Goal: Task Accomplishment & Management: Manage account settings

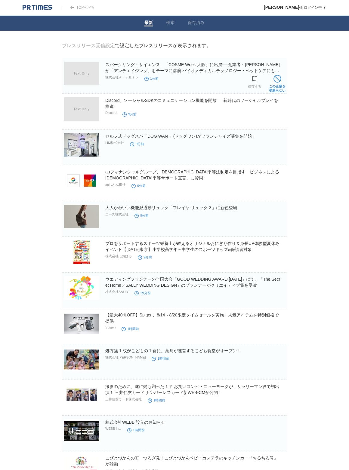
click at [277, 81] on span at bounding box center [277, 79] width 8 height 8
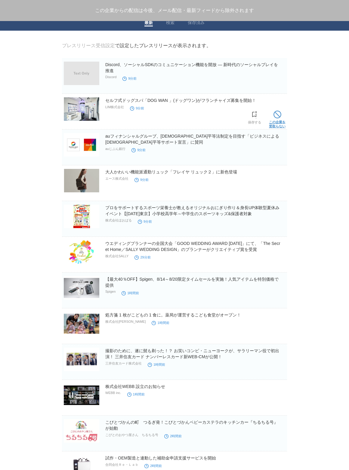
click at [274, 115] on span at bounding box center [277, 115] width 8 height 8
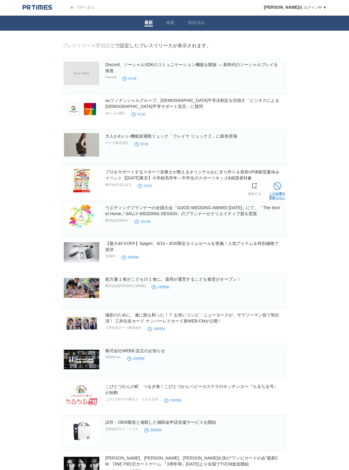
click at [277, 187] on span at bounding box center [277, 186] width 8 height 8
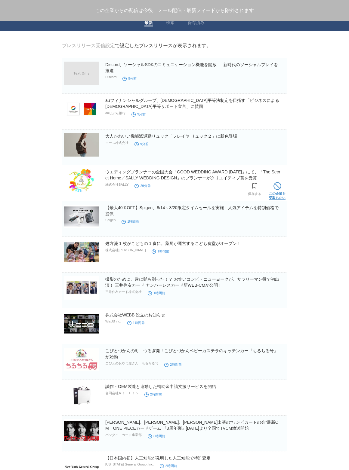
click at [277, 187] on span at bounding box center [277, 186] width 8 height 8
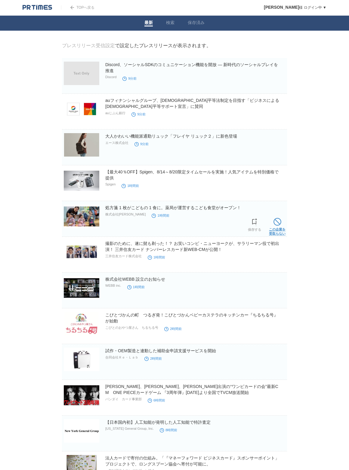
click at [274, 221] on span at bounding box center [277, 222] width 8 height 8
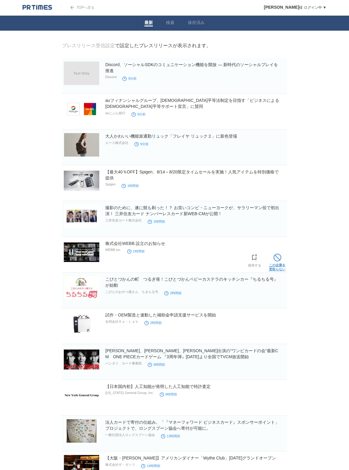
click at [275, 256] on span at bounding box center [277, 258] width 8 height 8
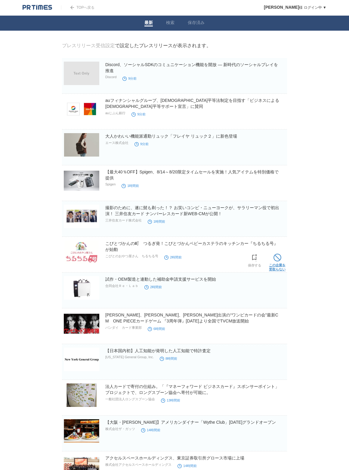
click at [275, 259] on span at bounding box center [277, 258] width 8 height 8
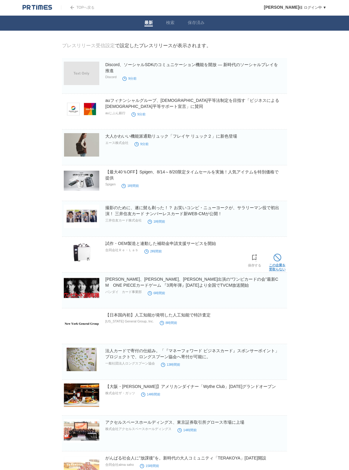
click at [277, 263] on link "この企業を 受取らない" at bounding box center [277, 261] width 17 height 19
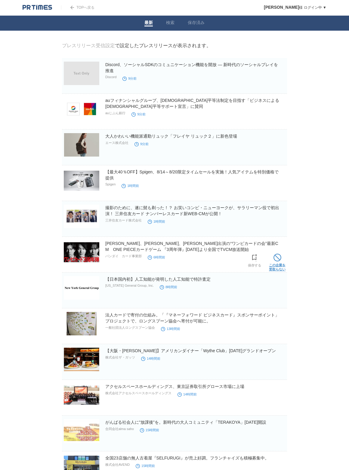
click at [279, 259] on span at bounding box center [277, 258] width 8 height 8
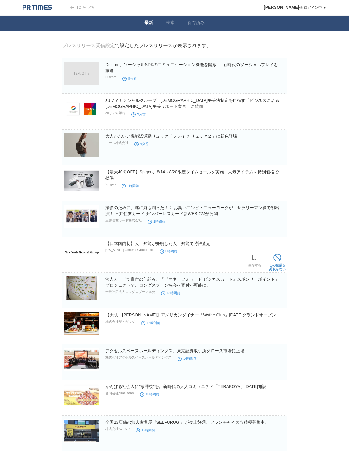
click at [279, 259] on span at bounding box center [277, 258] width 8 height 8
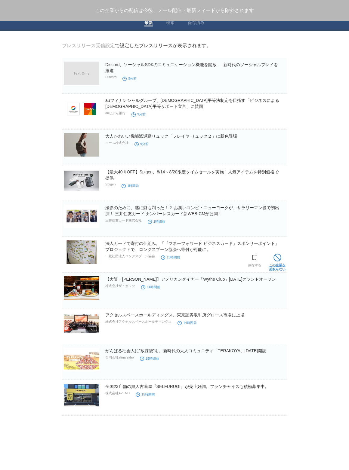
click at [279, 258] on span at bounding box center [277, 258] width 8 height 8
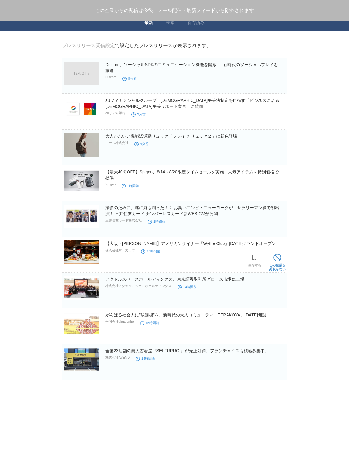
click at [280, 258] on span at bounding box center [277, 258] width 8 height 8
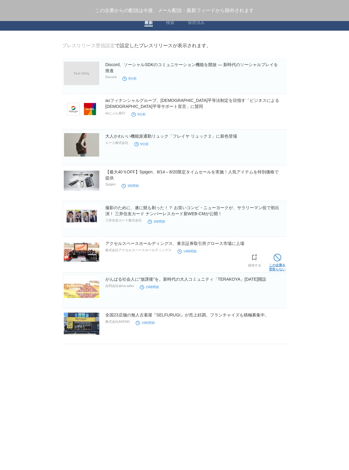
click at [280, 259] on span at bounding box center [277, 258] width 8 height 8
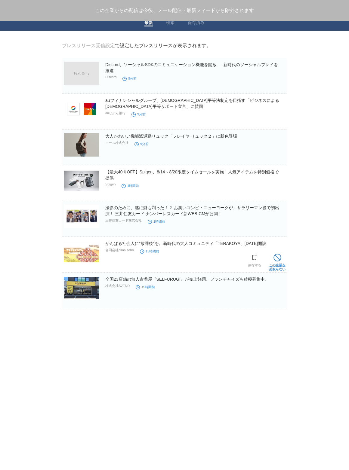
click at [281, 257] on link "この企業を 受取らない" at bounding box center [277, 261] width 17 height 19
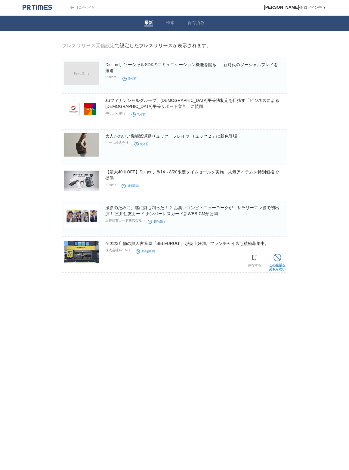
click at [280, 258] on span at bounding box center [277, 258] width 8 height 8
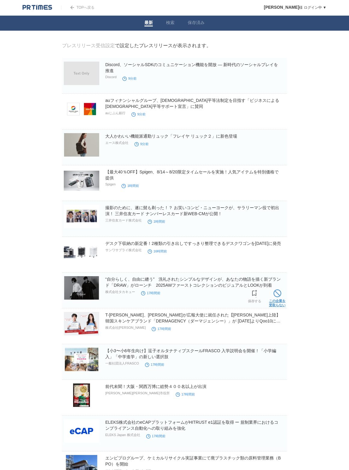
click at [275, 297] on span at bounding box center [277, 294] width 8 height 8
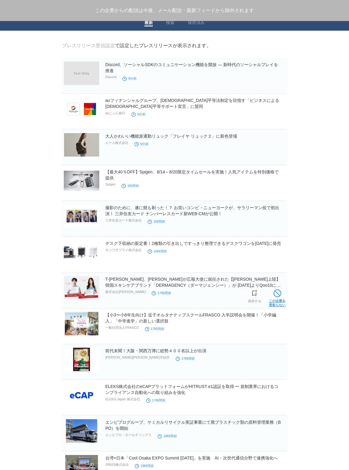
click at [276, 296] on span at bounding box center [277, 294] width 8 height 8
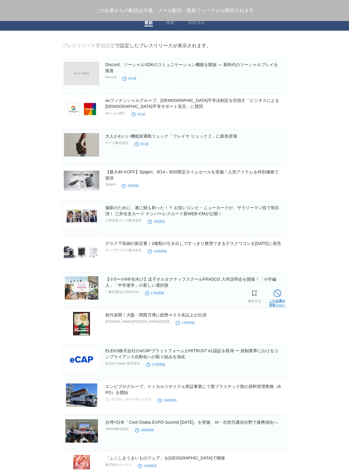
click at [276, 296] on span at bounding box center [277, 294] width 8 height 8
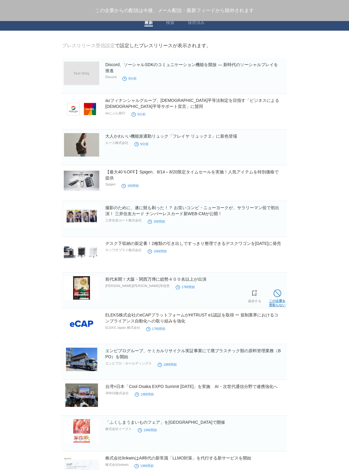
click at [276, 296] on span at bounding box center [277, 294] width 8 height 8
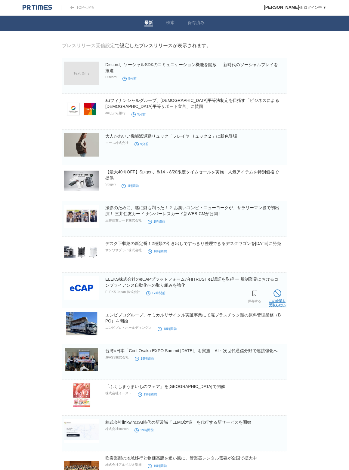
click at [276, 296] on span at bounding box center [277, 294] width 8 height 8
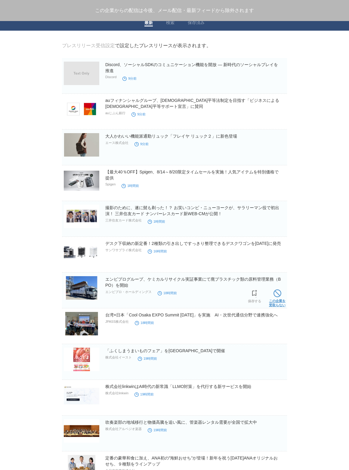
click at [277, 297] on span at bounding box center [277, 294] width 8 height 8
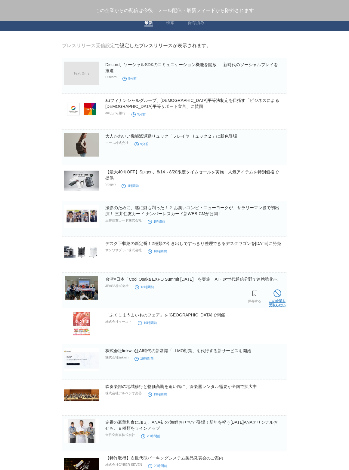
click at [276, 297] on span at bounding box center [277, 294] width 8 height 8
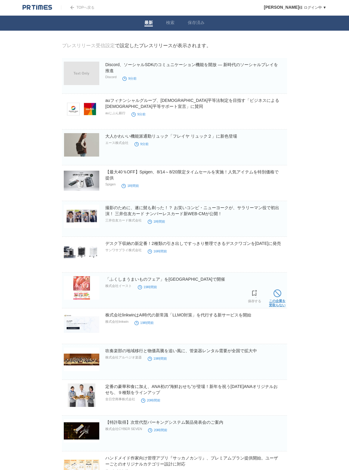
click at [276, 299] on link "この企業を 受取らない" at bounding box center [277, 297] width 17 height 19
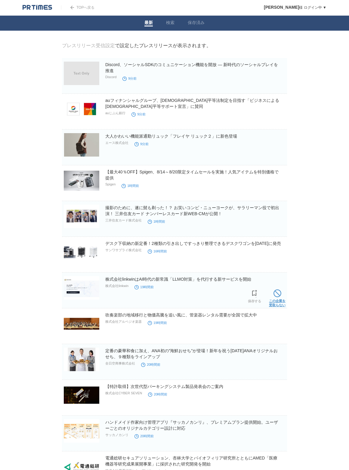
click at [278, 297] on span at bounding box center [277, 294] width 8 height 8
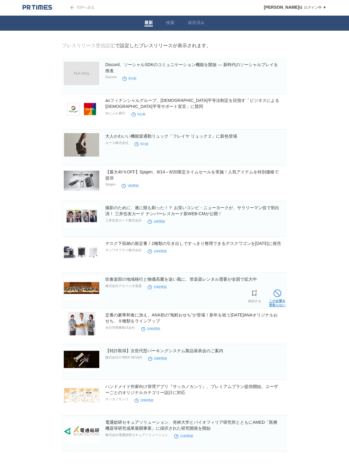
click at [277, 297] on span at bounding box center [277, 294] width 8 height 8
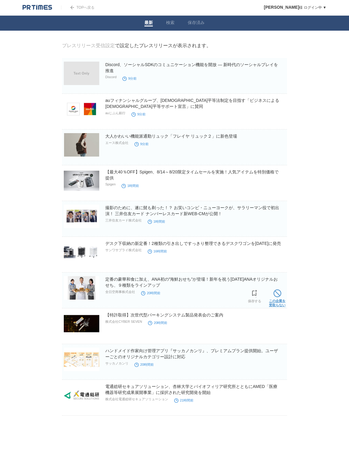
click at [276, 298] on link "この企業を 受取らない" at bounding box center [277, 297] width 17 height 19
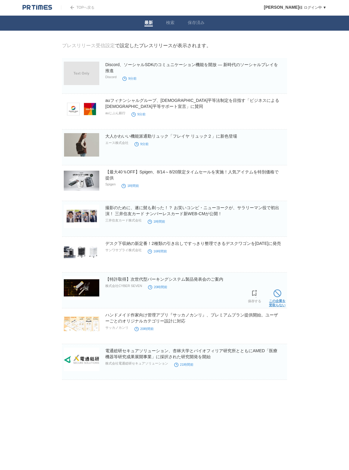
click at [276, 299] on link "この企業を 受取らない" at bounding box center [277, 297] width 17 height 19
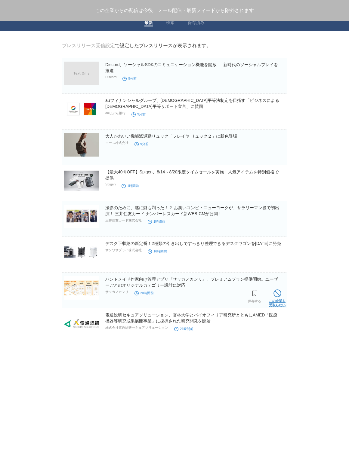
click at [276, 301] on link "この企業を 受取らない" at bounding box center [277, 297] width 17 height 19
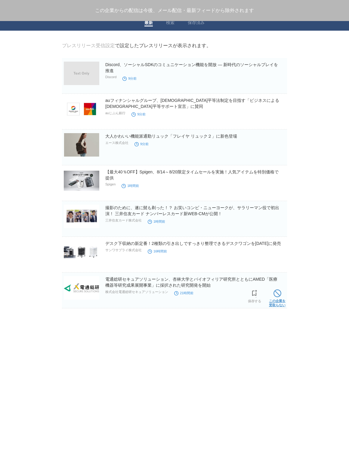
click at [277, 299] on link "この企業を 受取らない" at bounding box center [277, 297] width 17 height 19
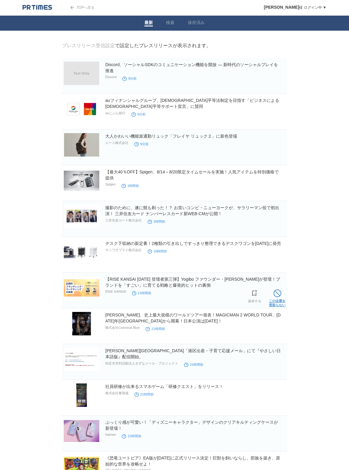
click at [278, 297] on span at bounding box center [277, 294] width 8 height 8
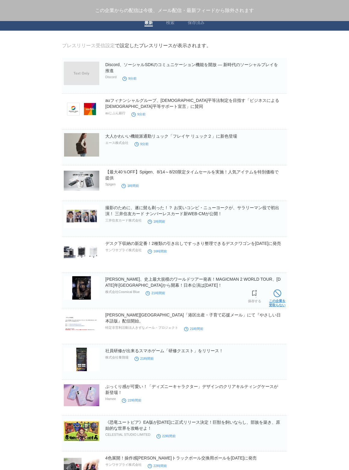
click at [277, 297] on span at bounding box center [277, 294] width 8 height 8
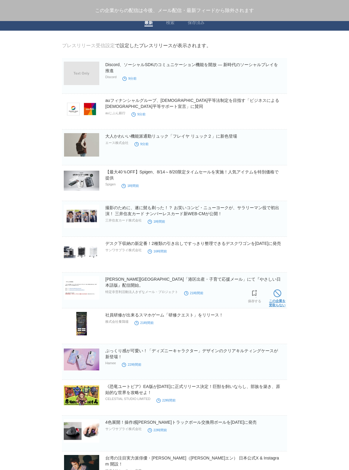
click at [278, 297] on span at bounding box center [277, 294] width 8 height 8
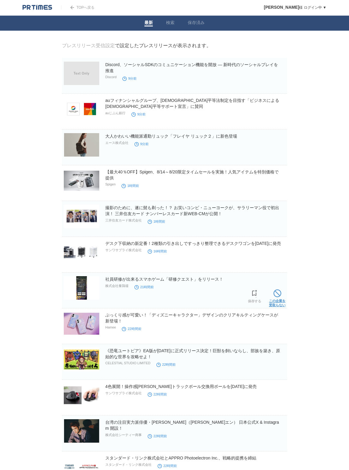
click at [278, 297] on span at bounding box center [277, 294] width 8 height 8
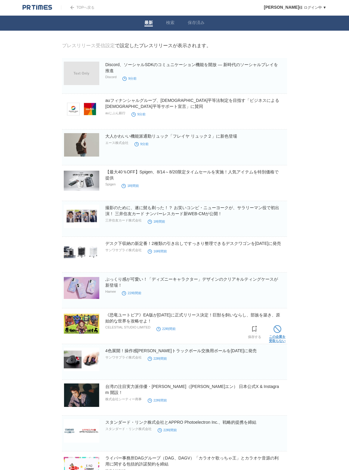
click at [274, 328] on span at bounding box center [277, 329] width 8 height 8
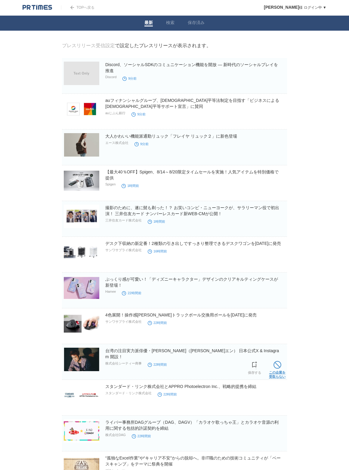
click at [273, 362] on span at bounding box center [277, 365] width 8 height 8
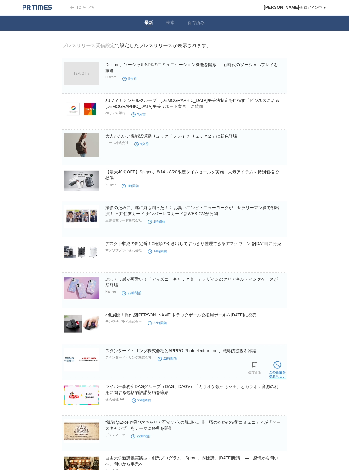
click at [274, 361] on link "この企業を 受取らない" at bounding box center [277, 369] width 17 height 19
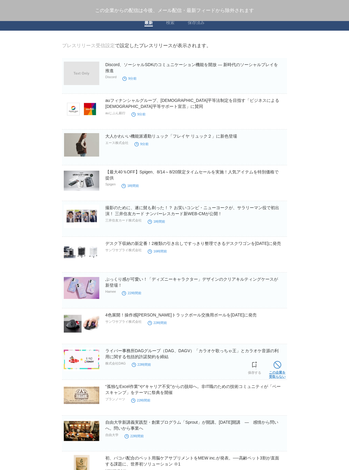
click at [274, 362] on span at bounding box center [277, 365] width 8 height 8
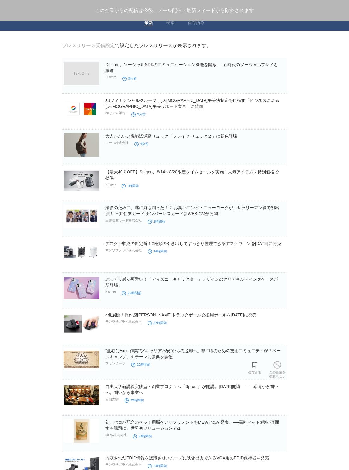
click at [274, 362] on section "“孤独なExcel作業”や“キャリア不安”からの脱却へ。非IT職のための技術コミュニティが「ベースキャンプ」をテーマに祭典を開催 プランノーツ 22時間前 保…" at bounding box center [174, 362] width 225 height 36
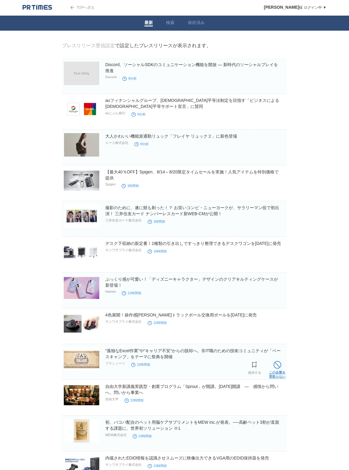
click at [274, 362] on span at bounding box center [277, 365] width 8 height 8
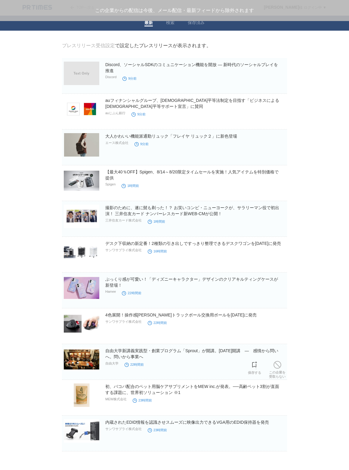
click at [274, 362] on section "自由大学新講義実践型・創業プログラム「Sprout」が開講。9月2日（火）開講　—　感情から問いへ。問いから事業へ 自由大学 22時間前 保存する この企業を…" at bounding box center [174, 362] width 225 height 36
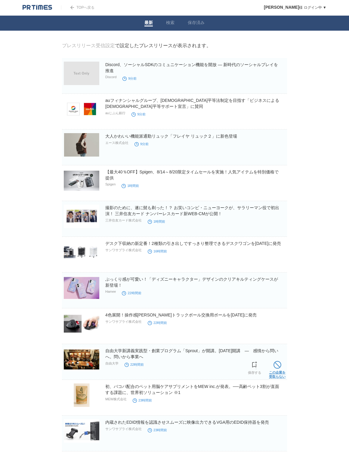
click at [274, 363] on span at bounding box center [277, 365] width 8 height 8
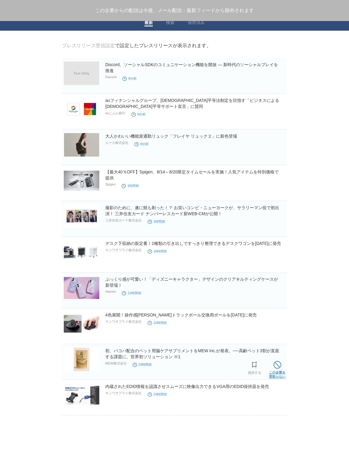
click at [274, 363] on span at bounding box center [277, 365] width 8 height 8
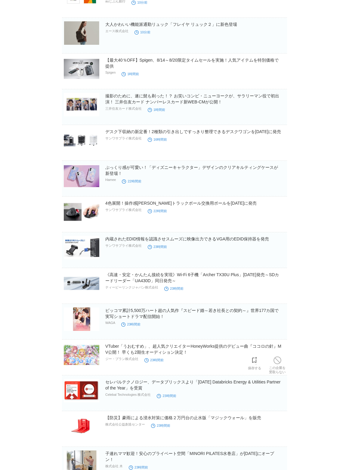
scroll to position [112, 0]
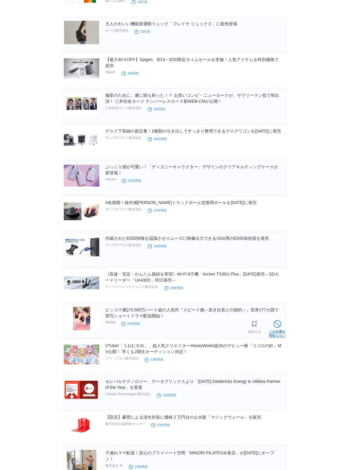
click at [276, 326] on span at bounding box center [277, 324] width 8 height 8
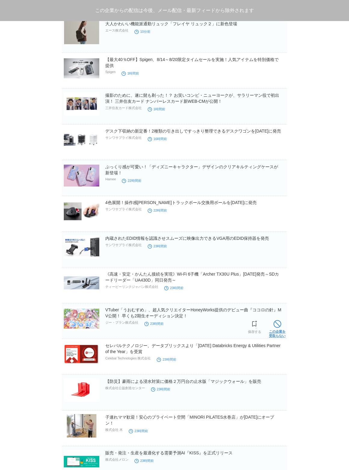
click at [275, 327] on span at bounding box center [277, 324] width 8 height 8
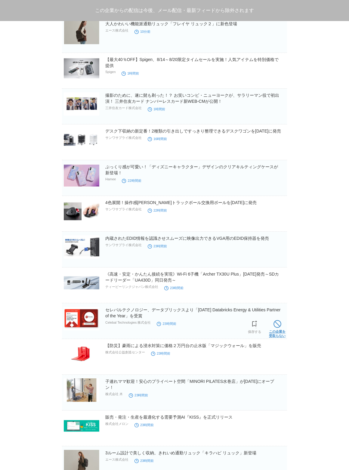
click at [275, 328] on span at bounding box center [277, 324] width 8 height 8
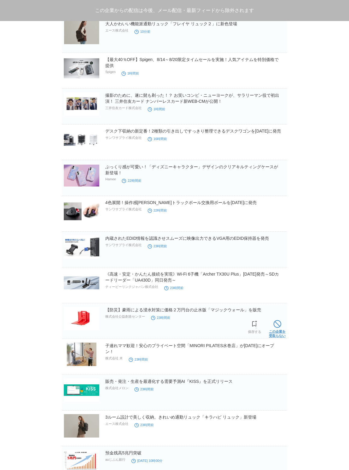
click at [276, 327] on span at bounding box center [277, 324] width 8 height 8
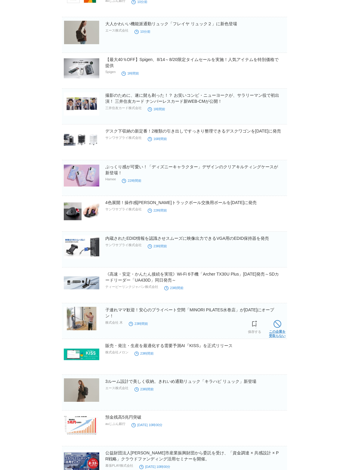
click at [274, 329] on link "この企業を 受取らない" at bounding box center [277, 328] width 17 height 19
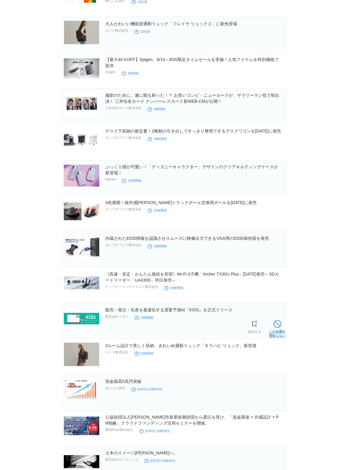
click at [273, 331] on link "この企業を 受取らない" at bounding box center [277, 328] width 17 height 19
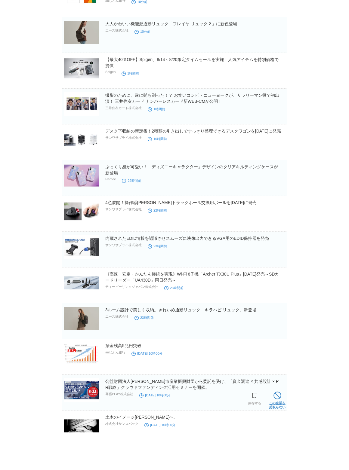
click at [276, 396] on span at bounding box center [277, 396] width 8 height 8
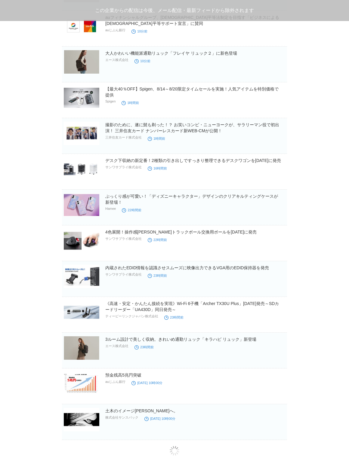
scroll to position [84, 0]
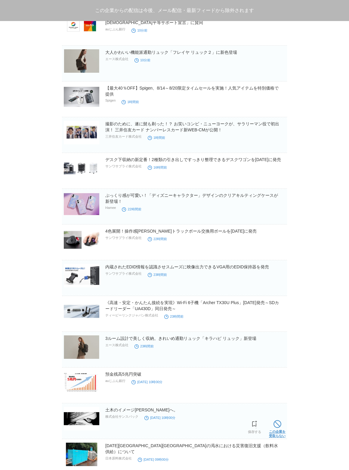
click at [275, 425] on span at bounding box center [277, 424] width 8 height 8
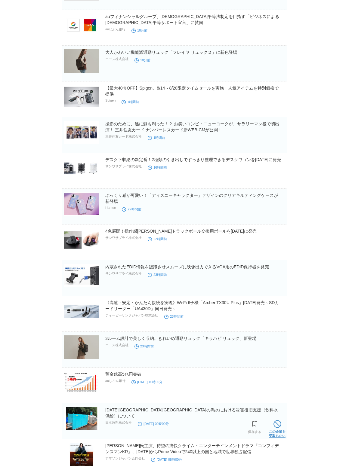
click at [275, 425] on span at bounding box center [277, 424] width 8 height 8
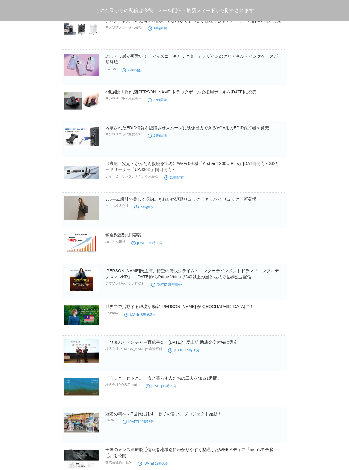
scroll to position [260, 0]
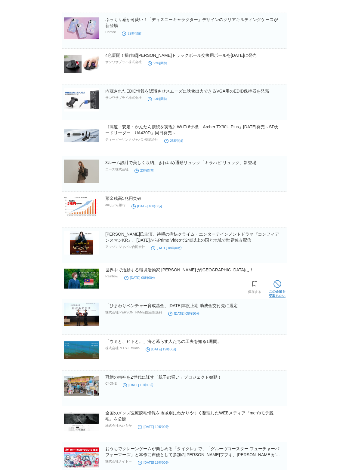
click at [274, 287] on span at bounding box center [277, 284] width 8 height 8
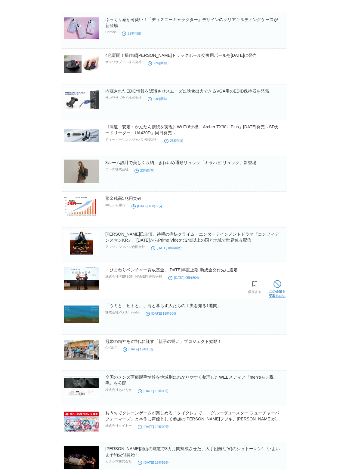
click at [274, 289] on link "この企業を 受取らない" at bounding box center [277, 288] width 17 height 19
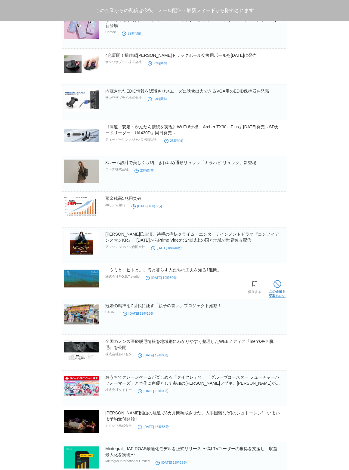
click at [274, 290] on link "この企業を 受取らない" at bounding box center [277, 288] width 17 height 19
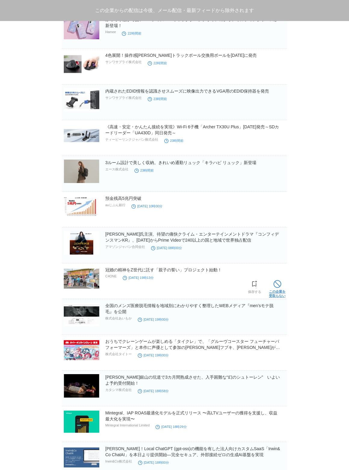
click at [274, 291] on link "この企業を 受取らない" at bounding box center [277, 288] width 17 height 19
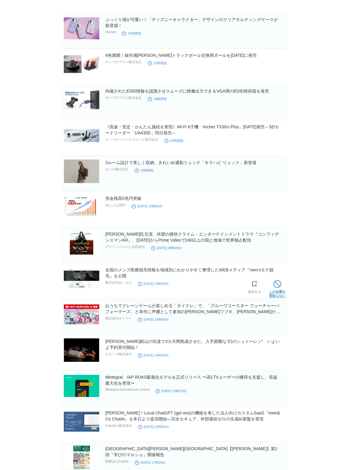
click at [273, 293] on link "この企業を 受取らない" at bounding box center [277, 288] width 17 height 19
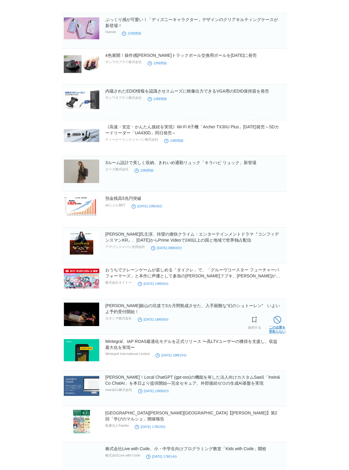
click at [274, 324] on span at bounding box center [277, 320] width 8 height 8
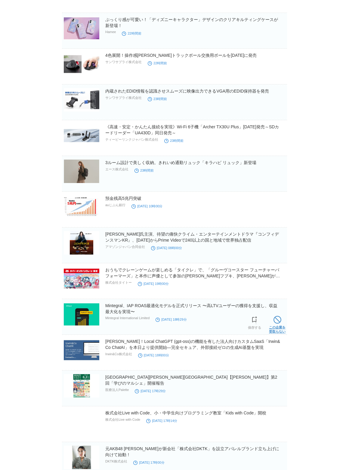
click at [274, 326] on link "この企業を 受取らない" at bounding box center [277, 323] width 17 height 19
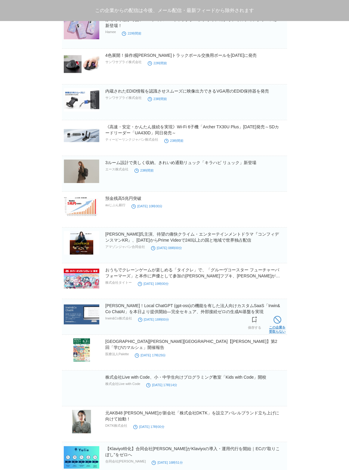
click at [274, 326] on link "この企業を 受取らない" at bounding box center [277, 323] width 17 height 19
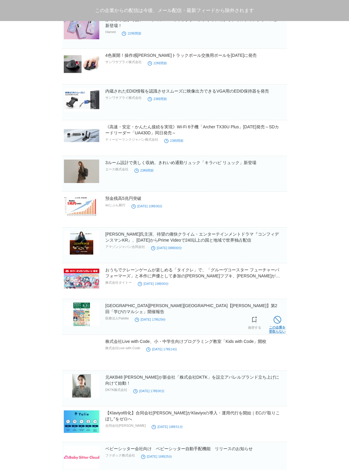
click at [273, 327] on link "この企業を 受取らない" at bounding box center [277, 323] width 17 height 19
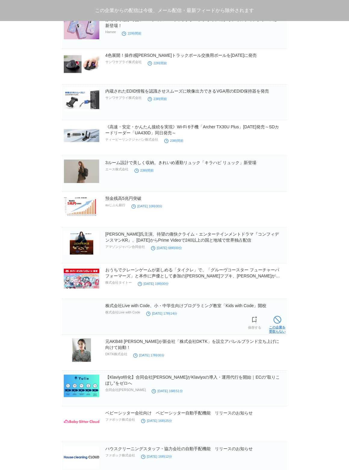
click at [273, 328] on link "この企業を 受取らない" at bounding box center [277, 323] width 17 height 19
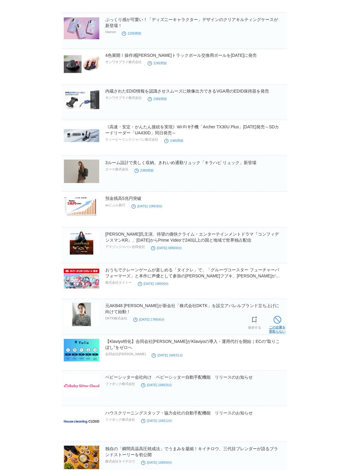
click at [273, 329] on link "この企業を 受取らない" at bounding box center [277, 323] width 17 height 19
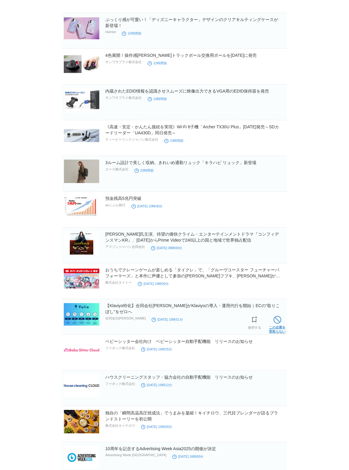
click at [273, 329] on link "この企業を 受取らない" at bounding box center [277, 323] width 17 height 19
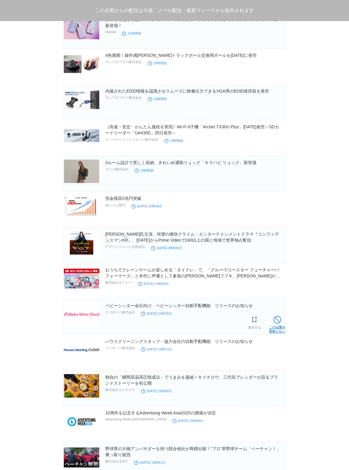
click at [273, 329] on link "この企業を 受取らない" at bounding box center [277, 323] width 17 height 19
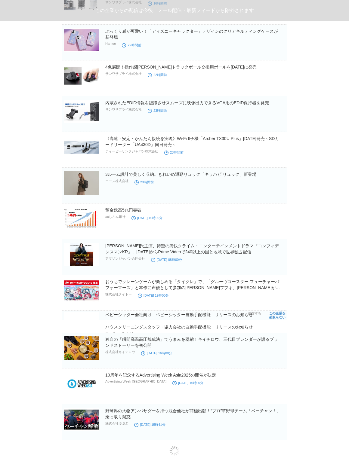
scroll to position [227, 0]
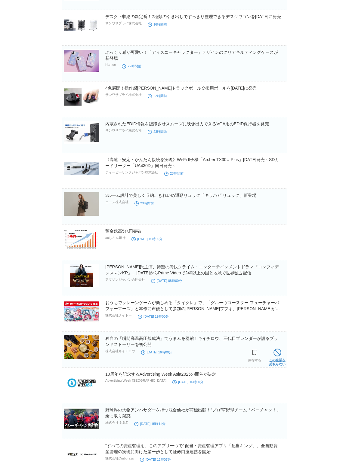
click at [276, 354] on span at bounding box center [277, 353] width 8 height 8
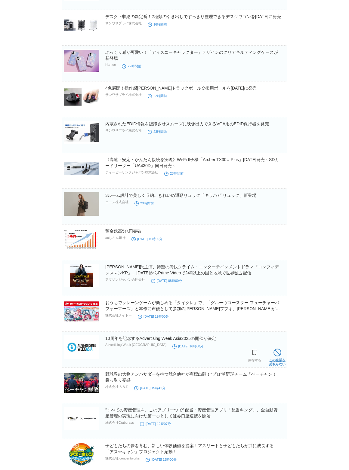
scroll to position [228, 0]
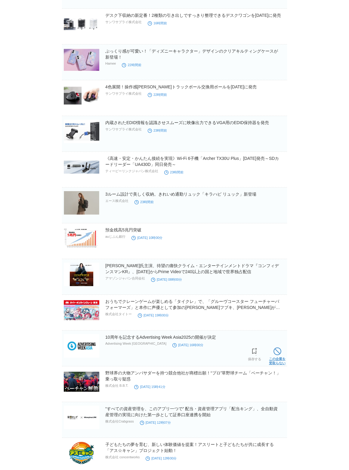
click at [277, 354] on span at bounding box center [277, 352] width 8 height 8
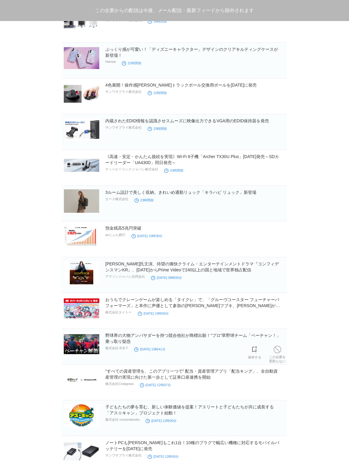
click at [277, 354] on span at bounding box center [277, 350] width 8 height 8
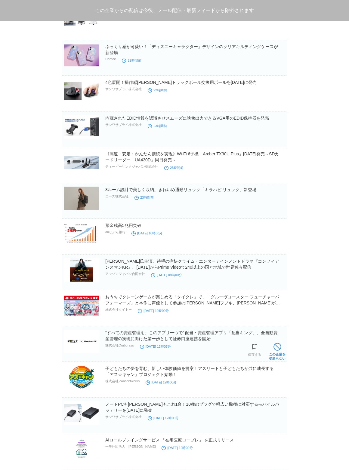
click at [277, 354] on link "この企業を 受取らない" at bounding box center [277, 351] width 17 height 19
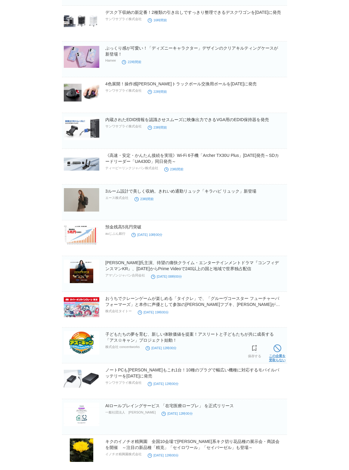
scroll to position [231, 0]
click at [277, 351] on span at bounding box center [277, 349] width 8 height 8
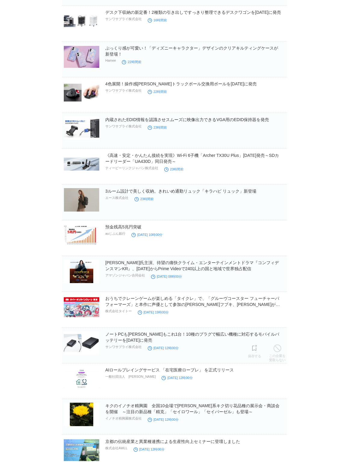
scroll to position [231, 0]
click at [275, 385] on span at bounding box center [277, 384] width 8 height 8
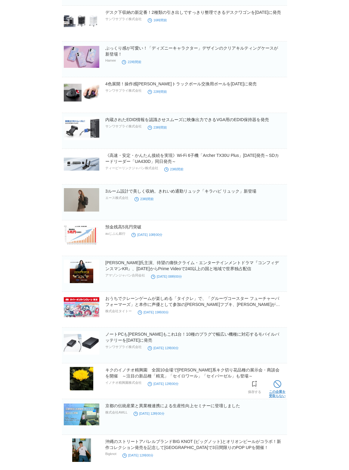
click at [274, 385] on span at bounding box center [277, 384] width 8 height 8
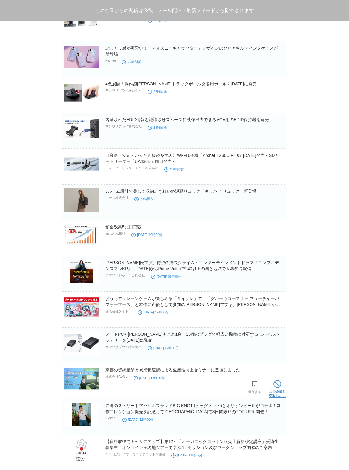
click at [275, 386] on span at bounding box center [277, 384] width 8 height 8
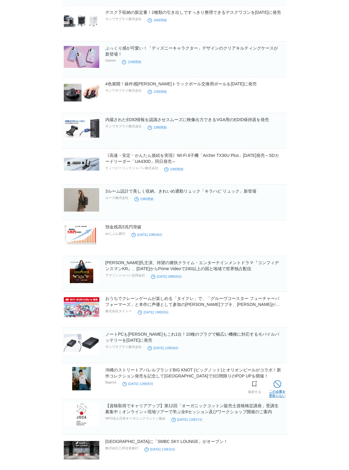
click at [275, 385] on span at bounding box center [277, 384] width 8 height 8
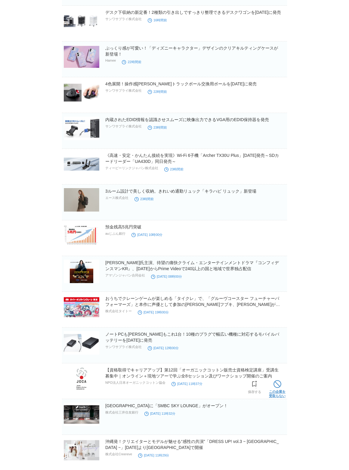
click at [275, 385] on span at bounding box center [277, 384] width 8 height 8
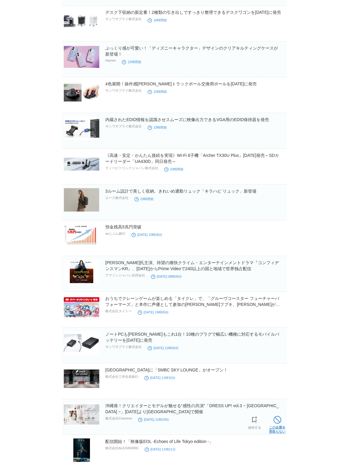
click at [276, 421] on span at bounding box center [277, 420] width 8 height 8
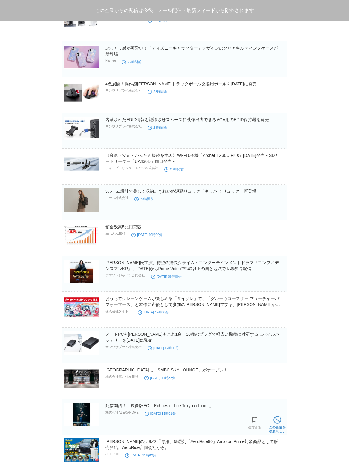
click at [276, 420] on span at bounding box center [277, 420] width 8 height 8
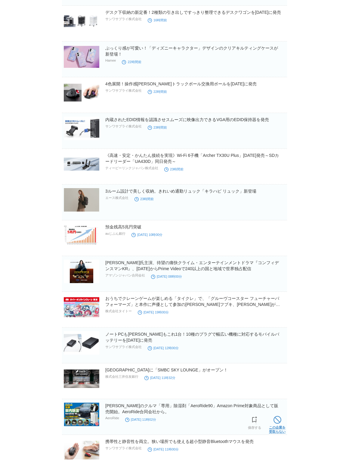
click at [276, 420] on span at bounding box center [277, 420] width 8 height 8
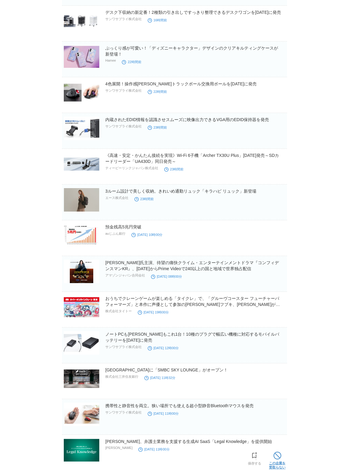
click at [277, 453] on span at bounding box center [277, 456] width 8 height 8
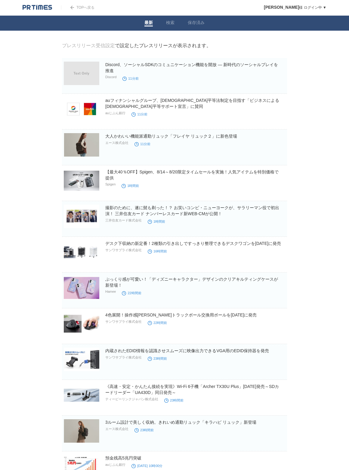
scroll to position [231, 0]
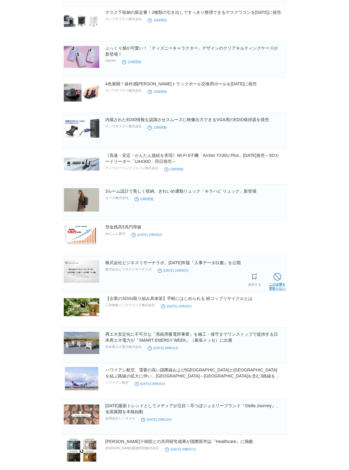
click at [274, 278] on span at bounding box center [277, 277] width 8 height 8
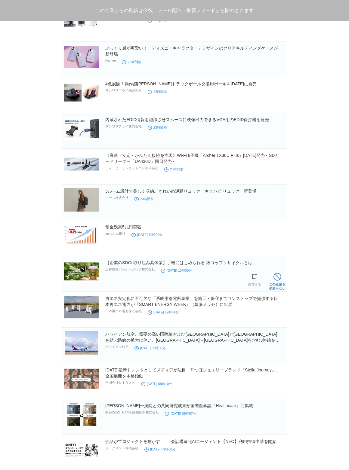
click at [274, 276] on span at bounding box center [277, 277] width 8 height 8
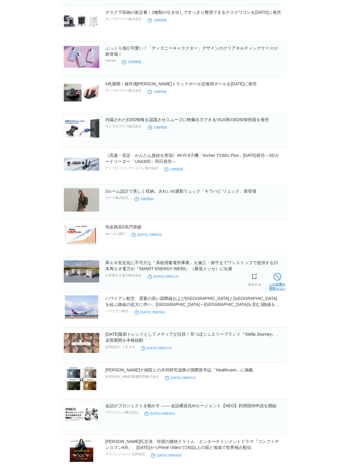
click at [274, 277] on span at bounding box center [277, 277] width 8 height 8
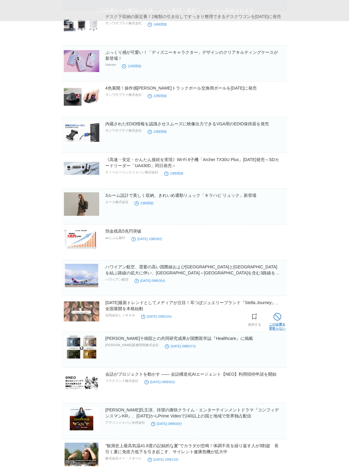
click at [273, 318] on span at bounding box center [277, 317] width 8 height 8
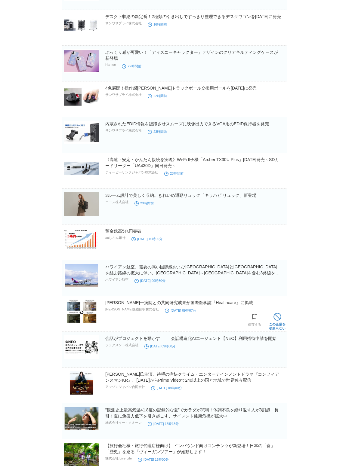
click at [273, 318] on span at bounding box center [277, 317] width 8 height 8
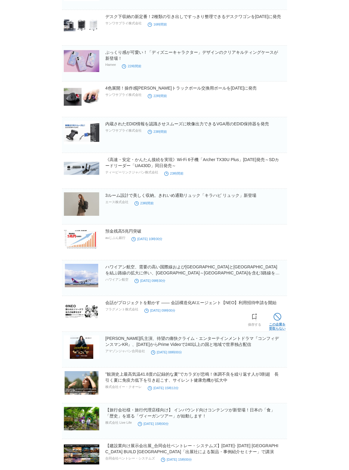
click at [274, 317] on span at bounding box center [277, 317] width 8 height 8
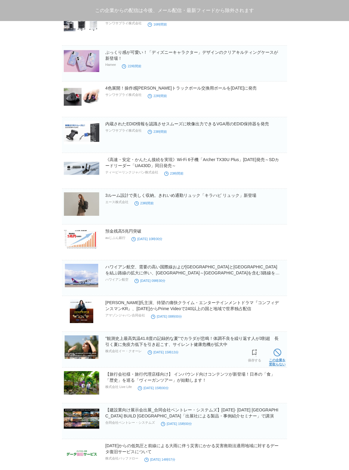
click at [275, 353] on span at bounding box center [277, 353] width 8 height 8
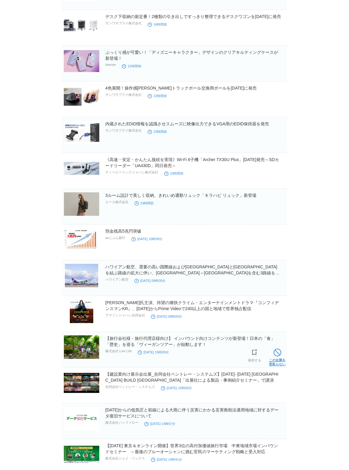
click at [274, 358] on link "この企業を 受取らない" at bounding box center [277, 356] width 17 height 19
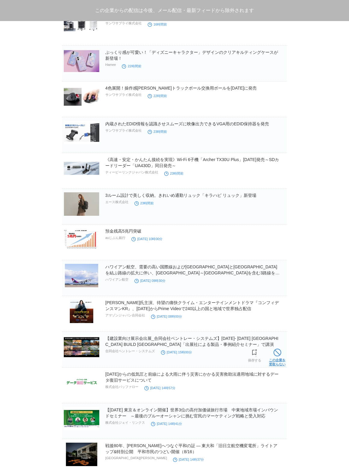
click at [274, 359] on link "この企業を 受取らない" at bounding box center [277, 356] width 17 height 19
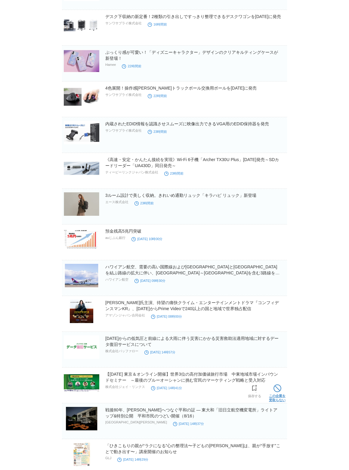
click at [275, 386] on span at bounding box center [277, 389] width 8 height 8
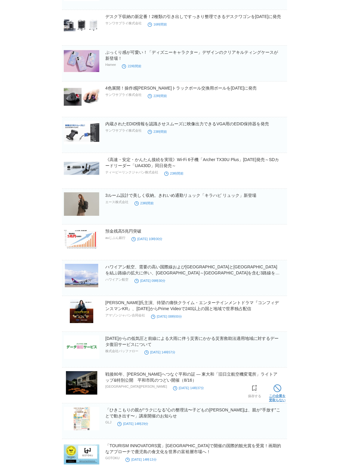
click at [275, 387] on span at bounding box center [277, 389] width 8 height 8
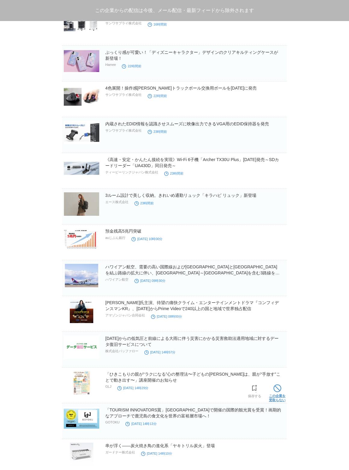
click at [275, 388] on span at bounding box center [277, 389] width 8 height 8
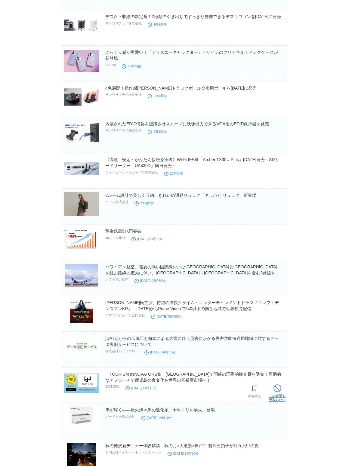
click at [274, 389] on span at bounding box center [277, 389] width 8 height 8
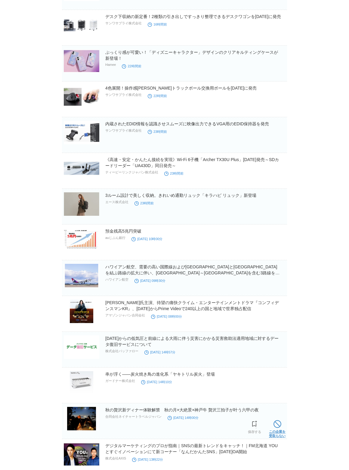
click at [275, 423] on span at bounding box center [277, 424] width 8 height 8
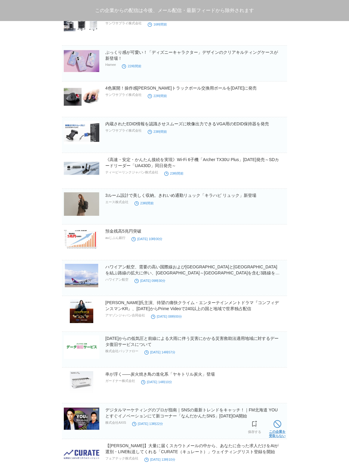
click at [275, 424] on span at bounding box center [277, 424] width 8 height 8
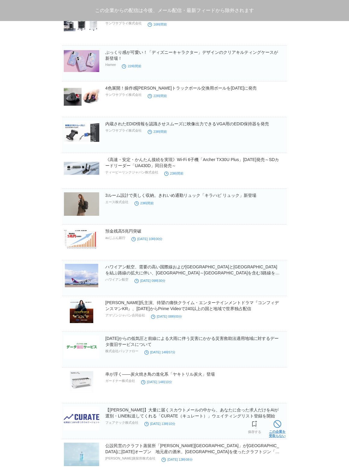
click at [275, 424] on span at bounding box center [277, 424] width 8 height 8
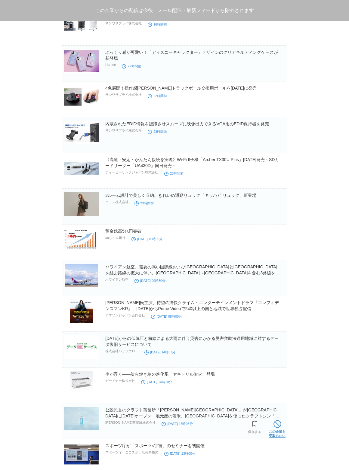
click at [275, 424] on span at bounding box center [277, 424] width 8 height 8
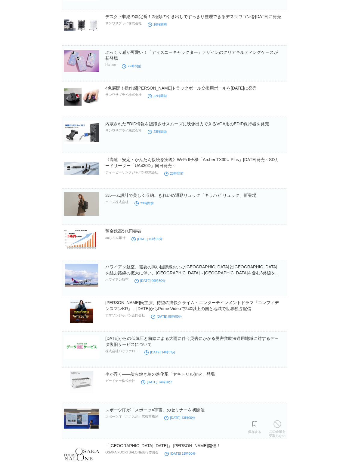
click at [275, 424] on section "スポーツ庁が「スポーツ×宇宙」のセミナーを初開催 スポーツ庁「ここスポ」広報事務局 2025年8月12日 13時00分 保存する この企業を 受取らない" at bounding box center [174, 421] width 225 height 36
click at [275, 424] on span at bounding box center [277, 424] width 8 height 8
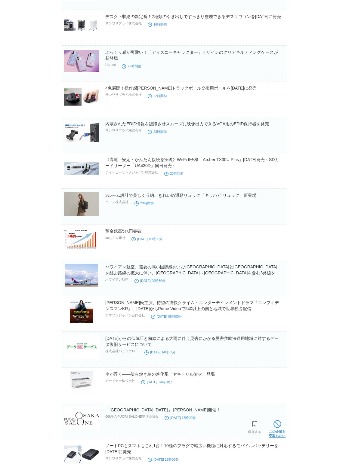
click at [276, 424] on span at bounding box center [277, 424] width 8 height 8
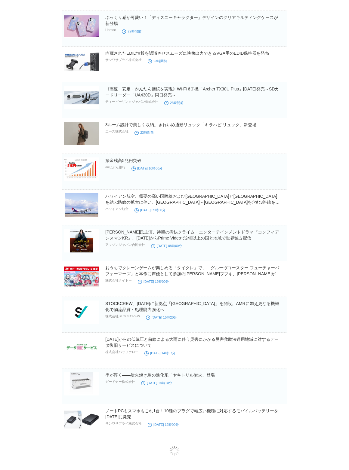
scroll to position [334, 0]
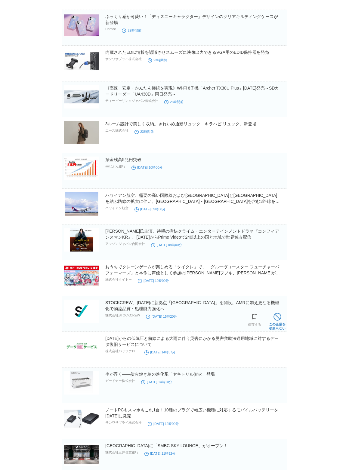
click at [274, 316] on span at bounding box center [277, 317] width 8 height 8
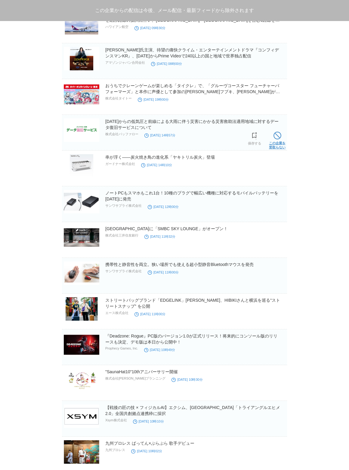
scroll to position [582, 0]
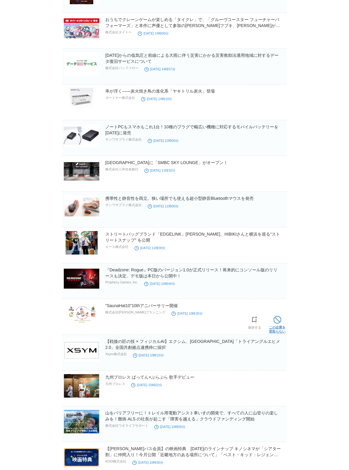
click at [276, 316] on link "この企業を 受取らない" at bounding box center [277, 323] width 17 height 19
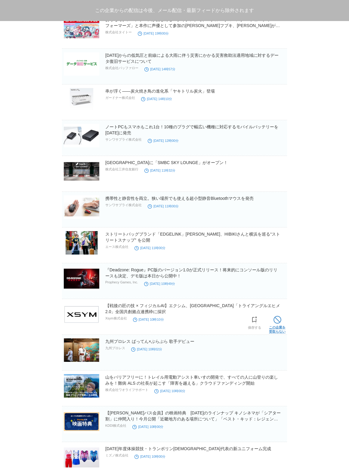
click at [276, 317] on span at bounding box center [277, 320] width 8 height 8
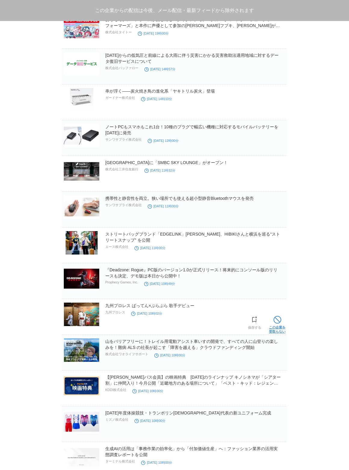
click at [277, 317] on span at bounding box center [277, 320] width 8 height 8
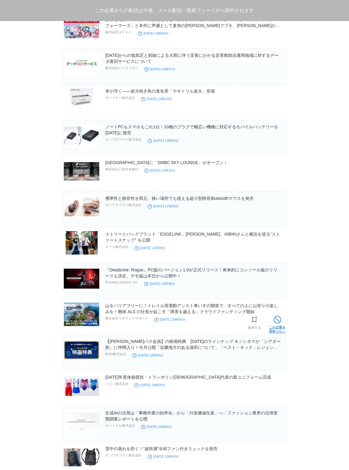
click at [277, 316] on link "この企業を 受取らない" at bounding box center [277, 323] width 17 height 19
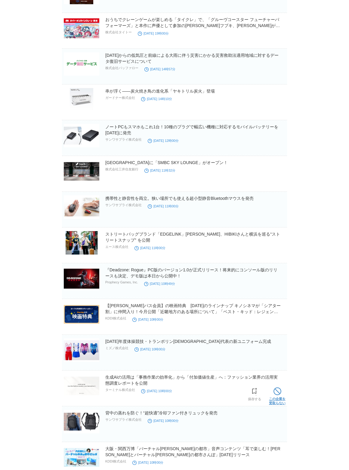
click at [277, 397] on link "この企業を 受取らない" at bounding box center [277, 395] width 17 height 19
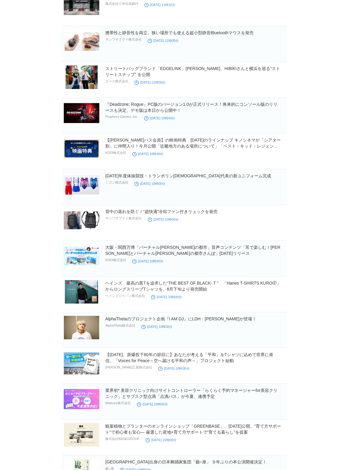
scroll to position [748, 0]
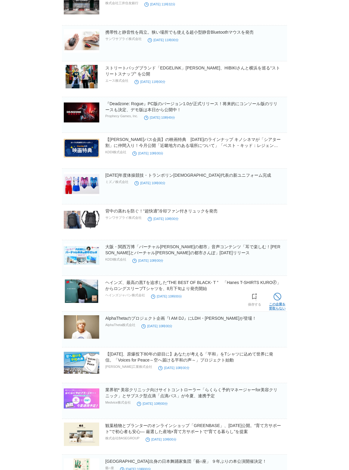
click at [277, 301] on span at bounding box center [277, 297] width 8 height 8
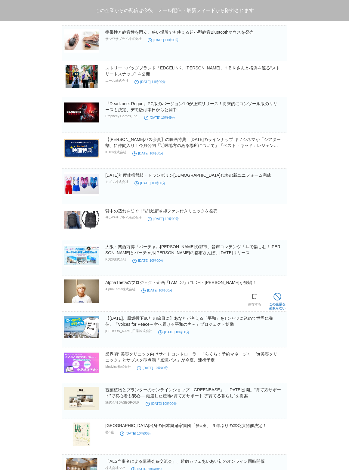
click at [278, 300] on span at bounding box center [277, 297] width 8 height 8
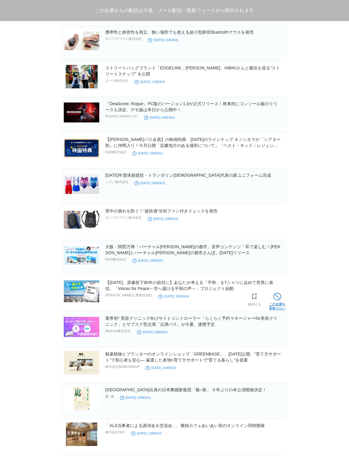
click at [277, 301] on span at bounding box center [277, 297] width 8 height 8
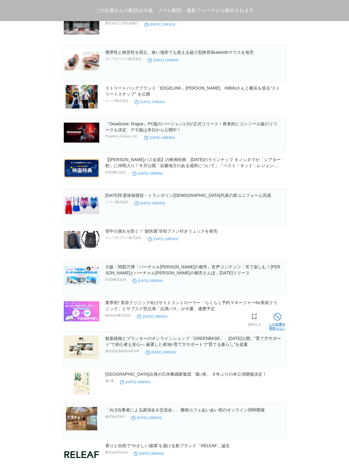
click at [274, 319] on span at bounding box center [277, 317] width 8 height 8
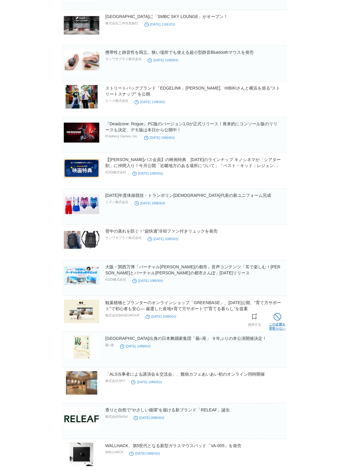
click at [278, 325] on link "この企業を 受取らない" at bounding box center [277, 320] width 17 height 19
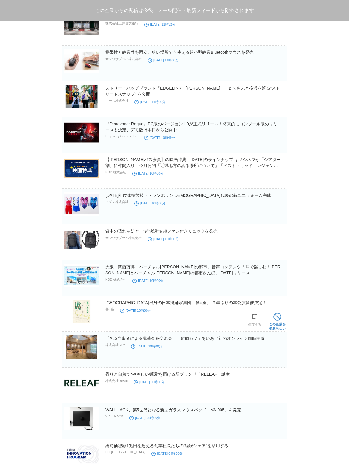
click at [277, 325] on link "この企業を 受取らない" at bounding box center [277, 320] width 17 height 19
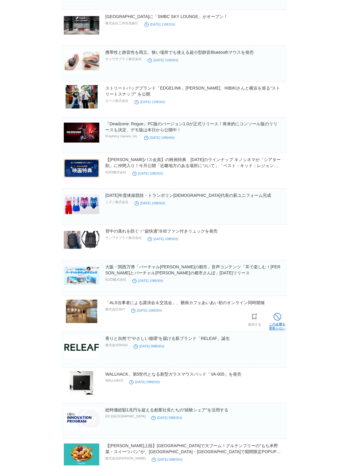
click at [277, 328] on link "この企業を 受取らない" at bounding box center [277, 320] width 17 height 19
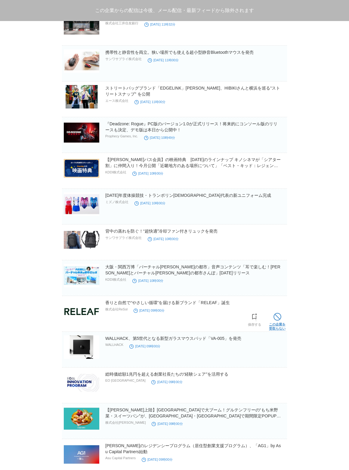
click at [277, 326] on link "この企業を 受取らない" at bounding box center [277, 320] width 17 height 19
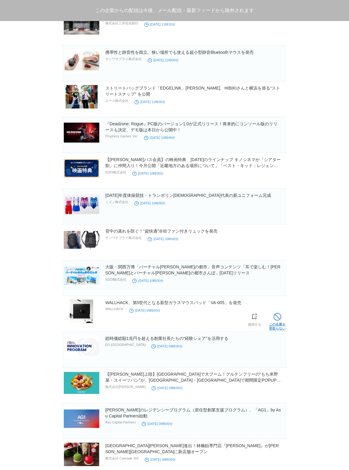
click at [277, 327] on link "この企業を 受取らない" at bounding box center [277, 320] width 17 height 19
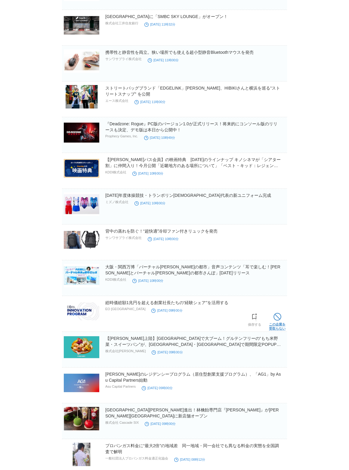
click at [277, 327] on link "この企業を 受取らない" at bounding box center [277, 320] width 17 height 19
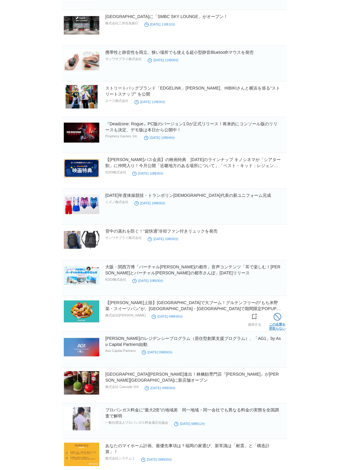
click at [278, 324] on link "この企業を 受取らない" at bounding box center [277, 320] width 17 height 19
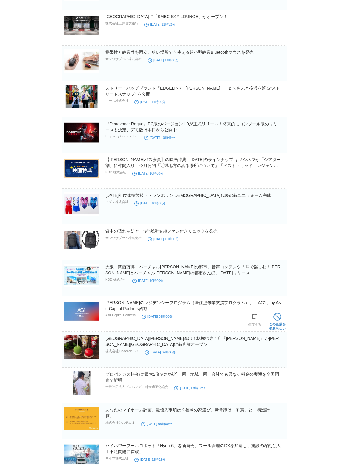
click at [277, 329] on link "この企業を 受取らない" at bounding box center [277, 320] width 17 height 19
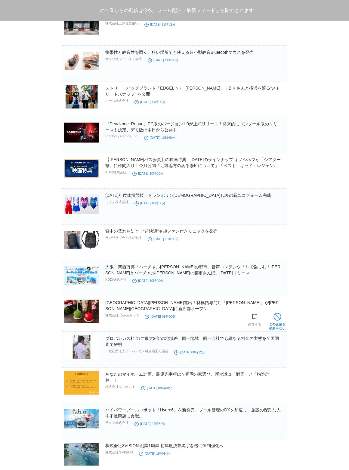
click at [276, 330] on link "この企業を 受取らない" at bounding box center [277, 320] width 17 height 19
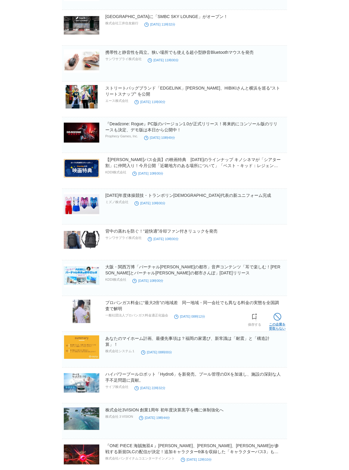
click at [276, 331] on link "この企業を 受取らない" at bounding box center [277, 320] width 17 height 19
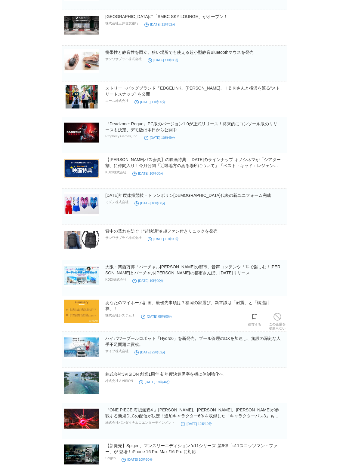
click at [276, 332] on section "あなたのマイホーム計画、最優先事項は？福岡の家選び、新常識は「耐震」と「構造計算」！ 株式会社システム１ [DATE] 08時00分 保存する この企業を 受…" at bounding box center [174, 316] width 225 height 32
click at [276, 329] on link "この企業を 受取らない" at bounding box center [277, 320] width 17 height 19
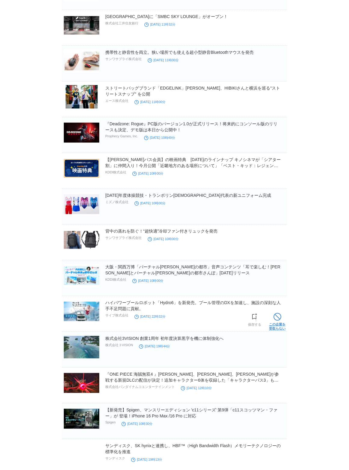
click at [276, 331] on link "この企業を 受取らない" at bounding box center [277, 320] width 17 height 19
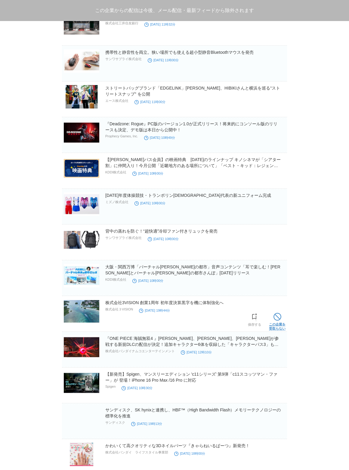
click at [277, 324] on link "この企業を 受取らない" at bounding box center [277, 320] width 17 height 19
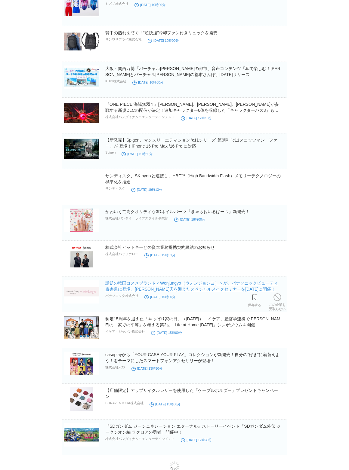
scroll to position [928, 0]
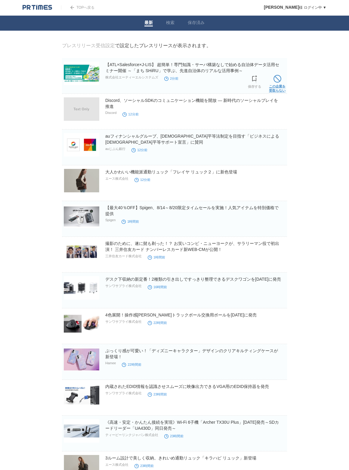
click at [276, 78] on span at bounding box center [277, 79] width 8 height 8
